Goal: Find specific page/section: Find specific page/section

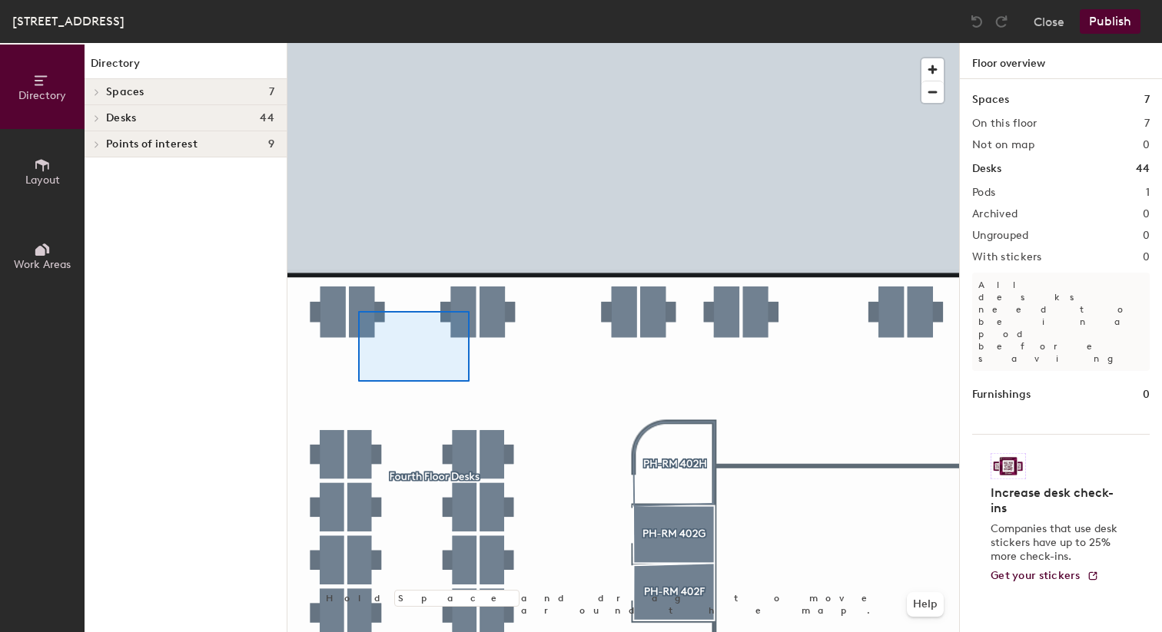
click at [358, 311] on div at bounding box center [413, 346] width 111 height 71
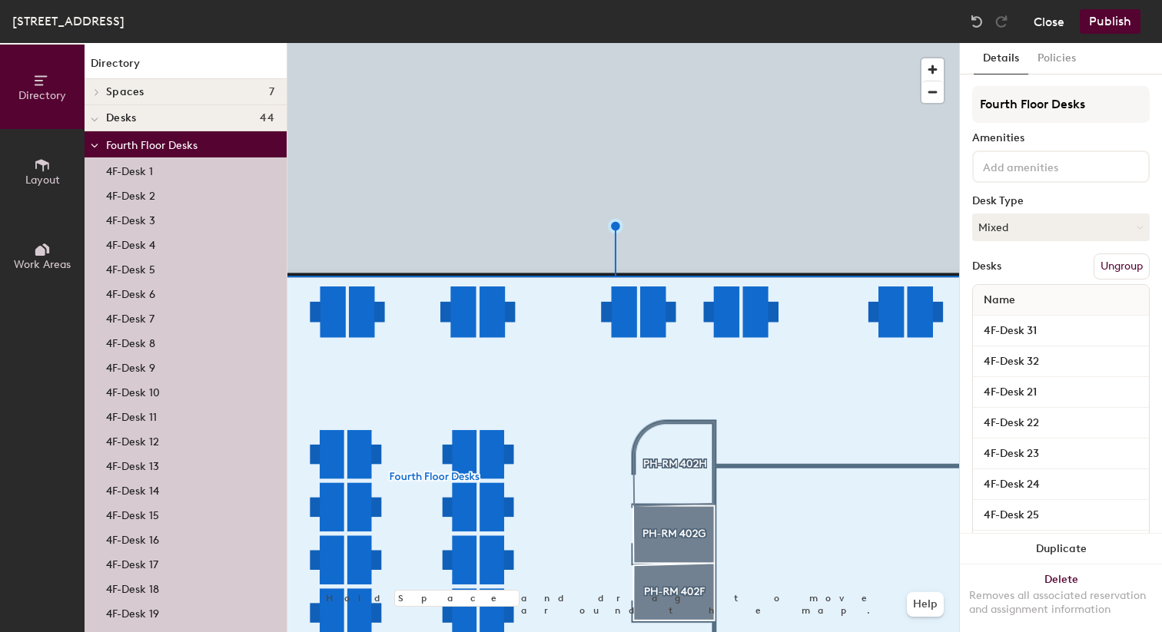
click at [1048, 21] on button "Close" at bounding box center [1048, 21] width 31 height 25
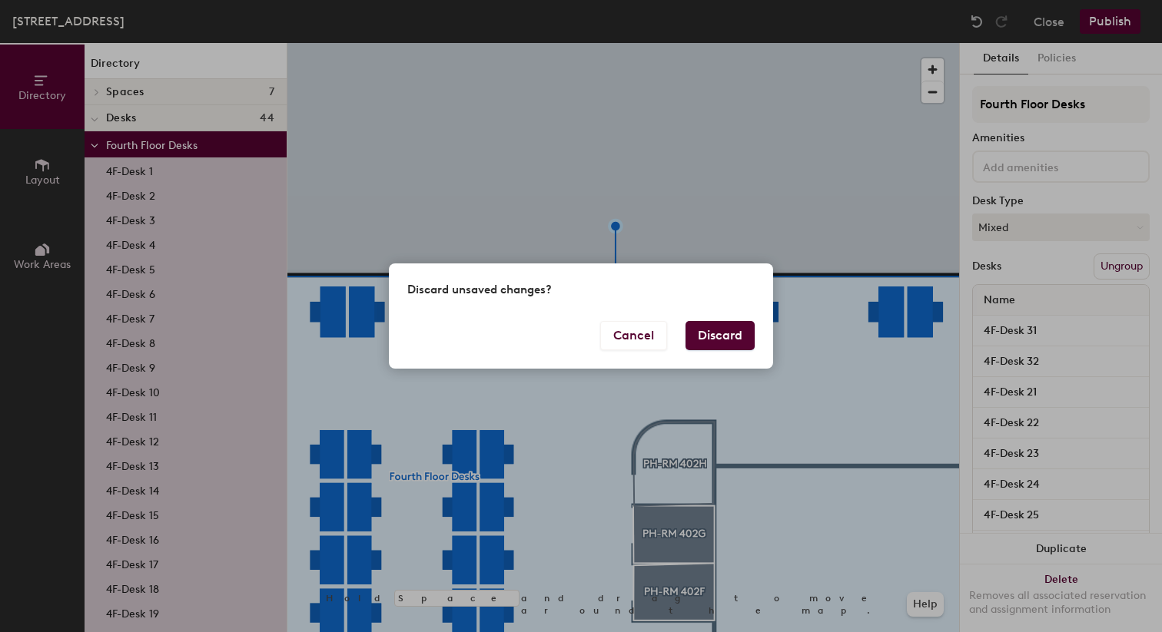
click at [748, 340] on button "Discard" at bounding box center [719, 335] width 69 height 29
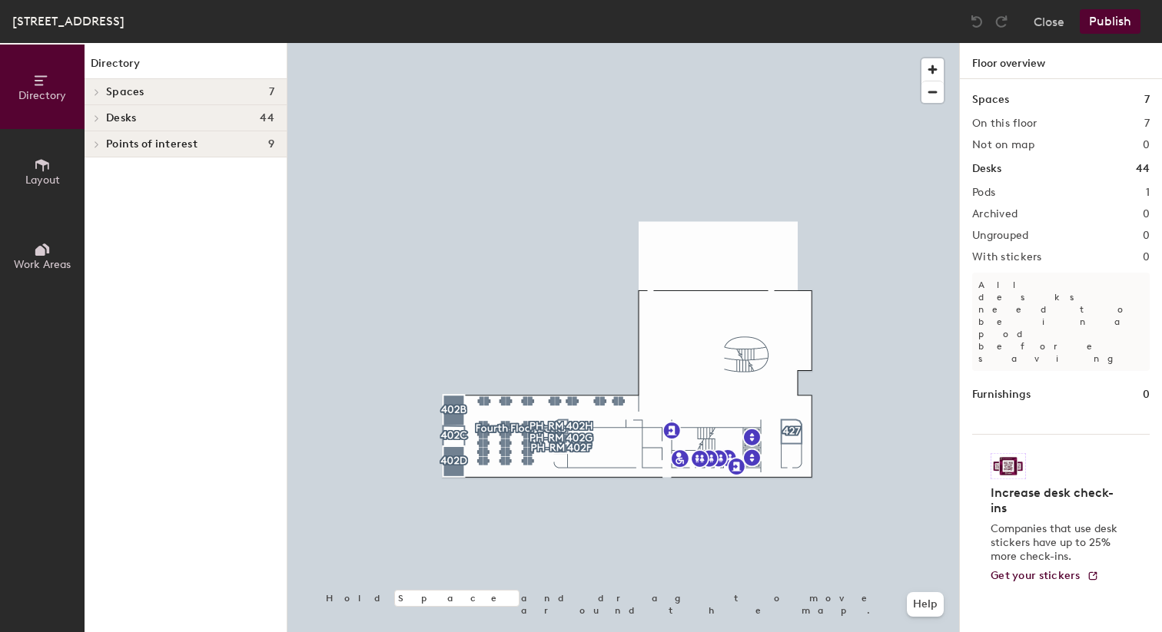
click at [983, 173] on h1 "Desks" at bounding box center [986, 169] width 29 height 17
click at [88, 111] on div at bounding box center [95, 117] width 20 height 25
click at [117, 139] on span "Fourth Floor Desks" at bounding box center [151, 145] width 91 height 13
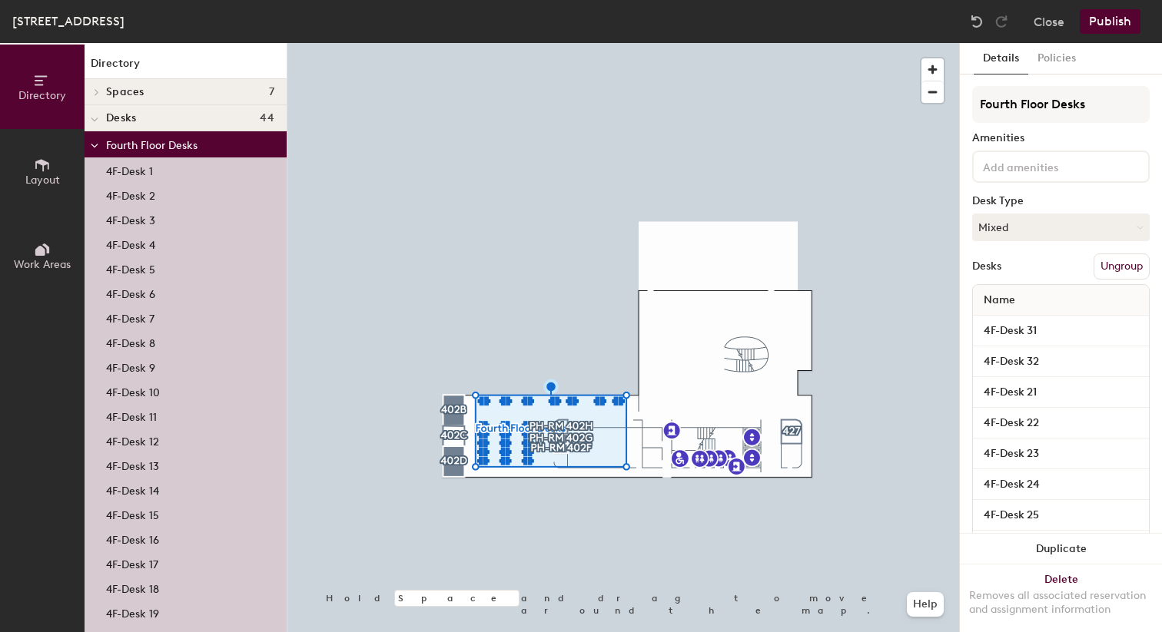
click at [138, 177] on p "4F-Desk 1" at bounding box center [129, 170] width 47 height 18
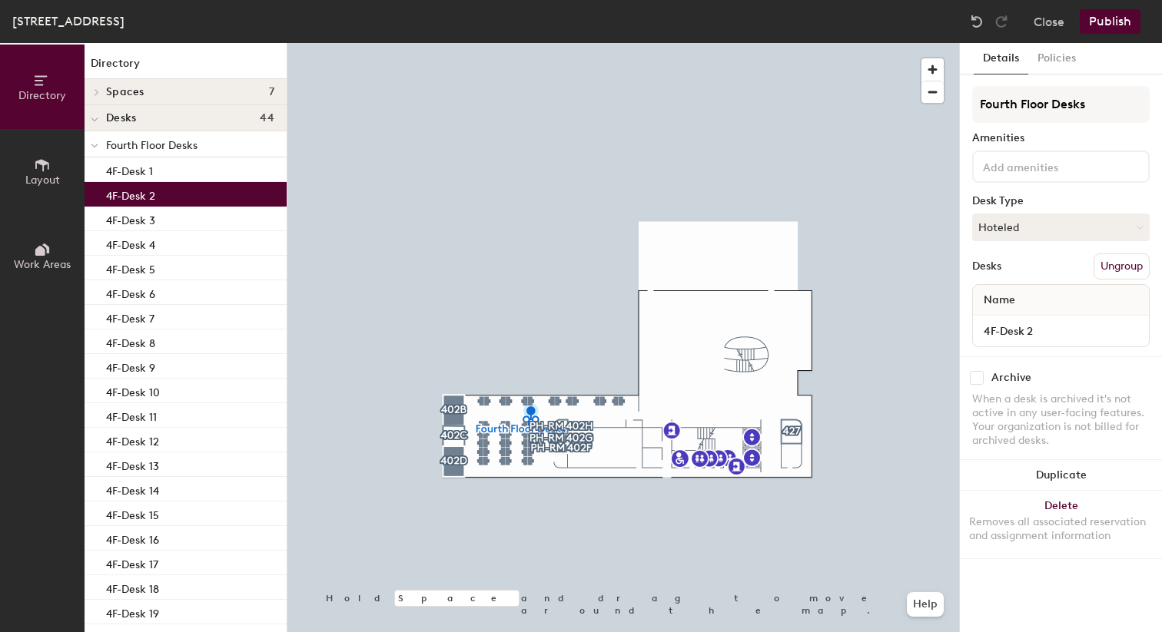
click at [135, 191] on p "4F-Desk 2" at bounding box center [130, 194] width 49 height 18
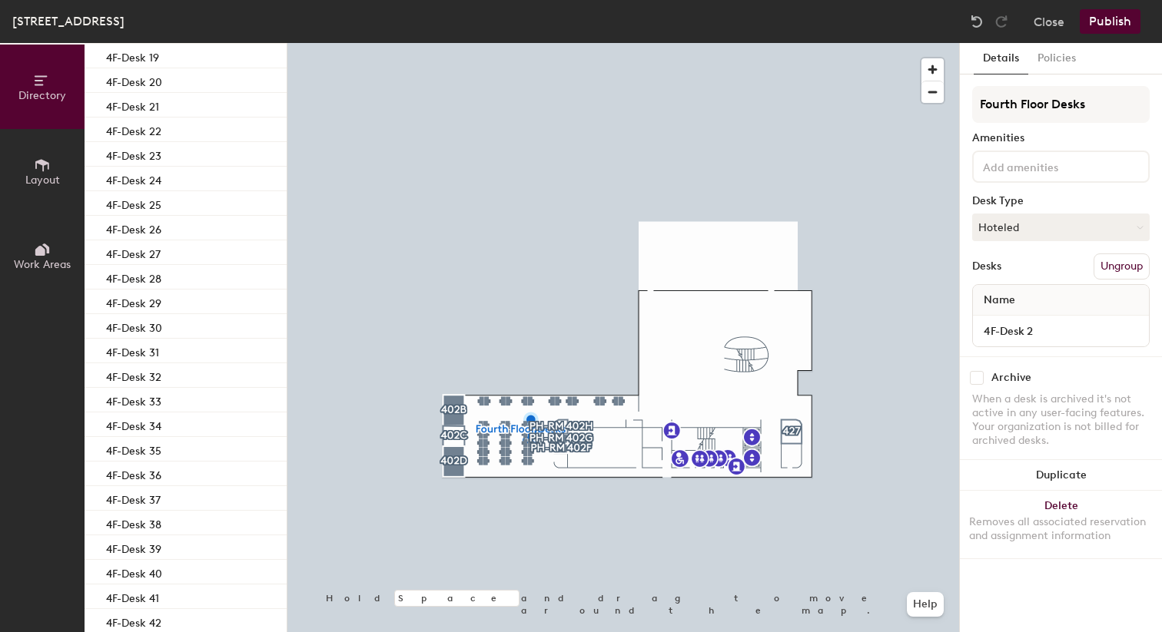
scroll to position [612, 0]
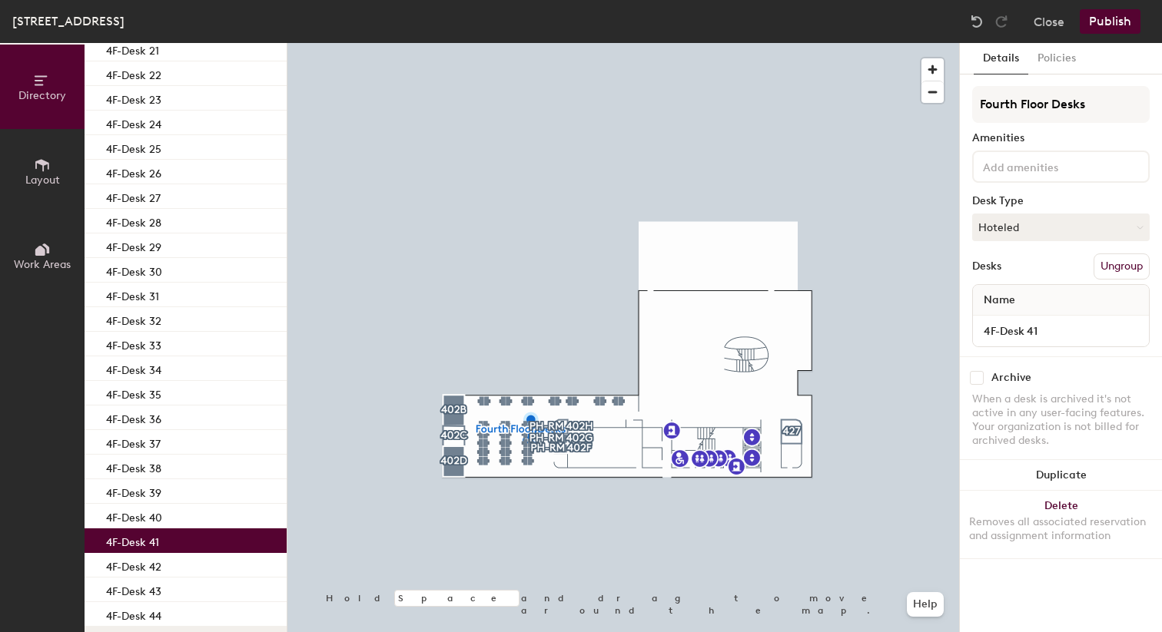
click at [181, 544] on div "4F-Desk 41" at bounding box center [186, 541] width 202 height 25
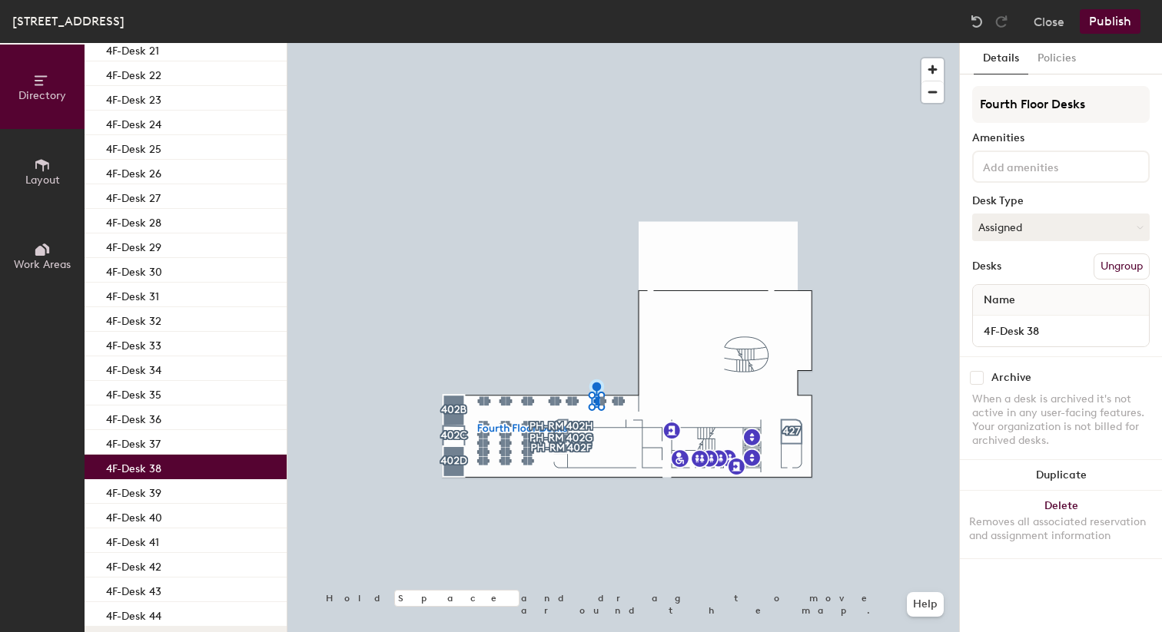
click at [178, 467] on div "4F-Desk 38" at bounding box center [186, 467] width 202 height 25
click at [178, 420] on div "4F-Desk 36" at bounding box center [186, 418] width 202 height 25
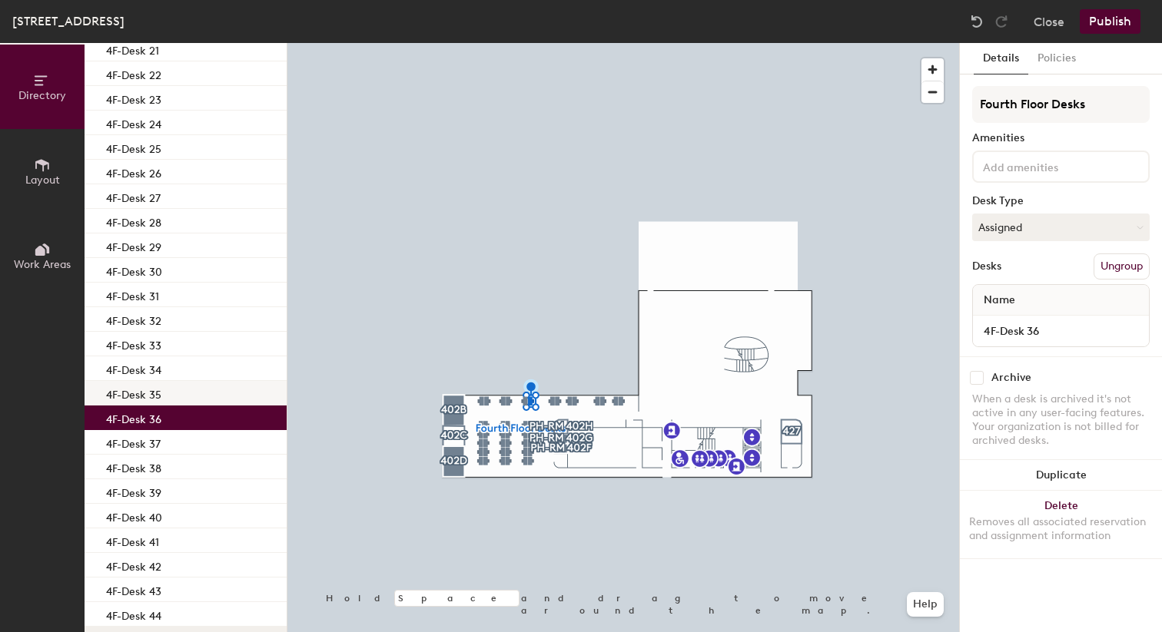
click at [181, 394] on div "4F-Desk 35" at bounding box center [186, 393] width 202 height 25
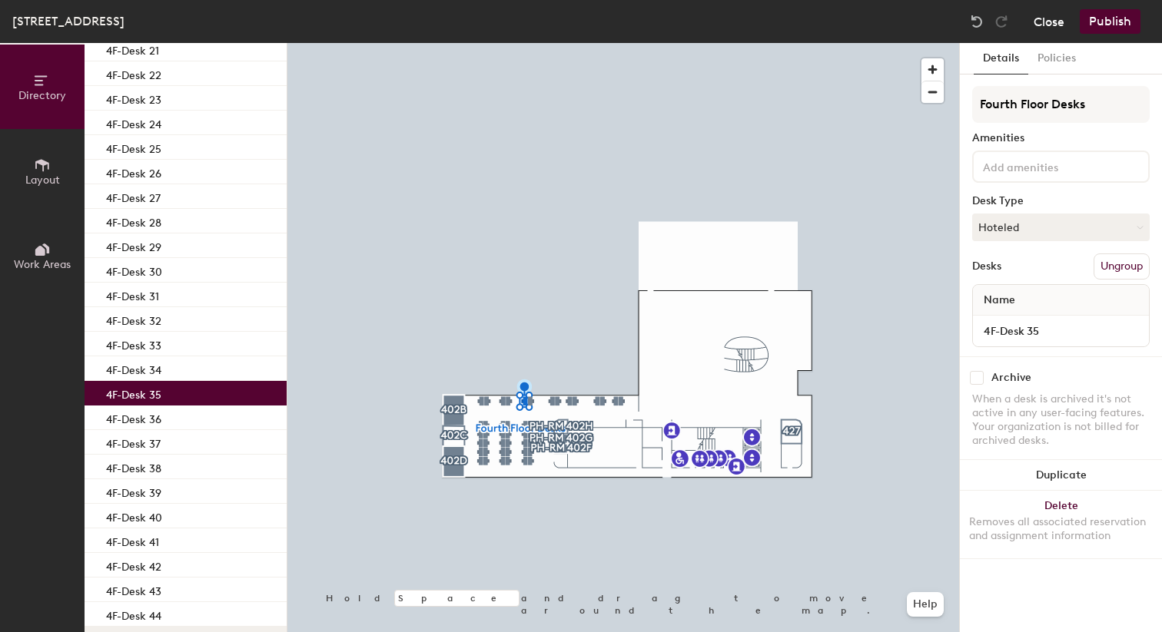
click at [1042, 19] on button "Close" at bounding box center [1048, 21] width 31 height 25
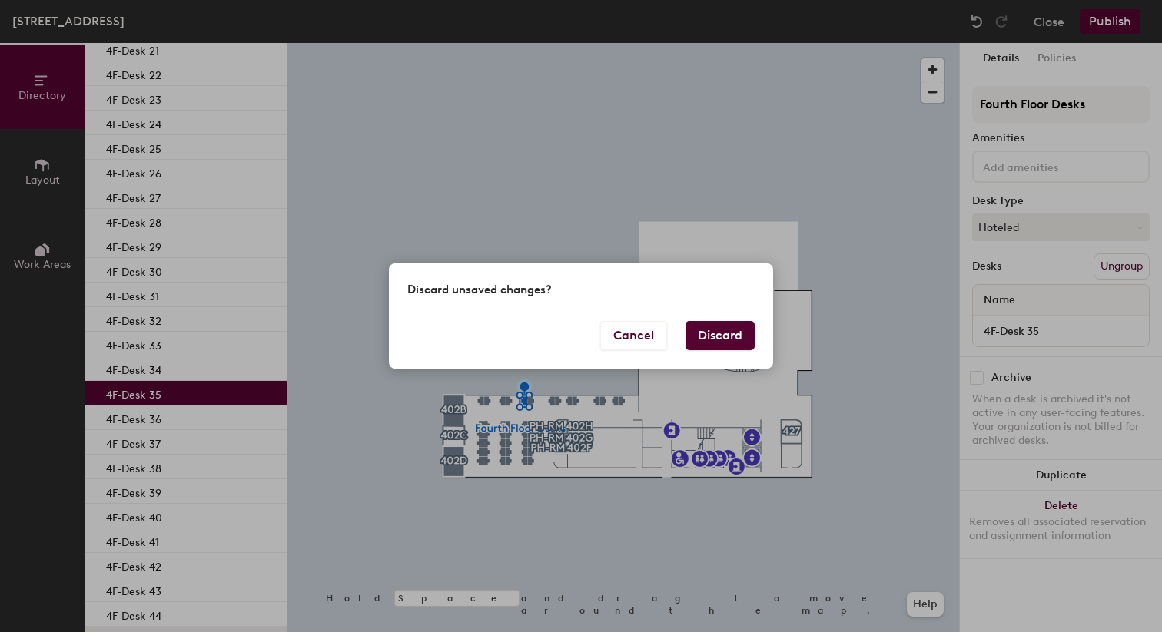
click at [722, 332] on button "Discard" at bounding box center [719, 335] width 69 height 29
